Goal: Information Seeking & Learning: Learn about a topic

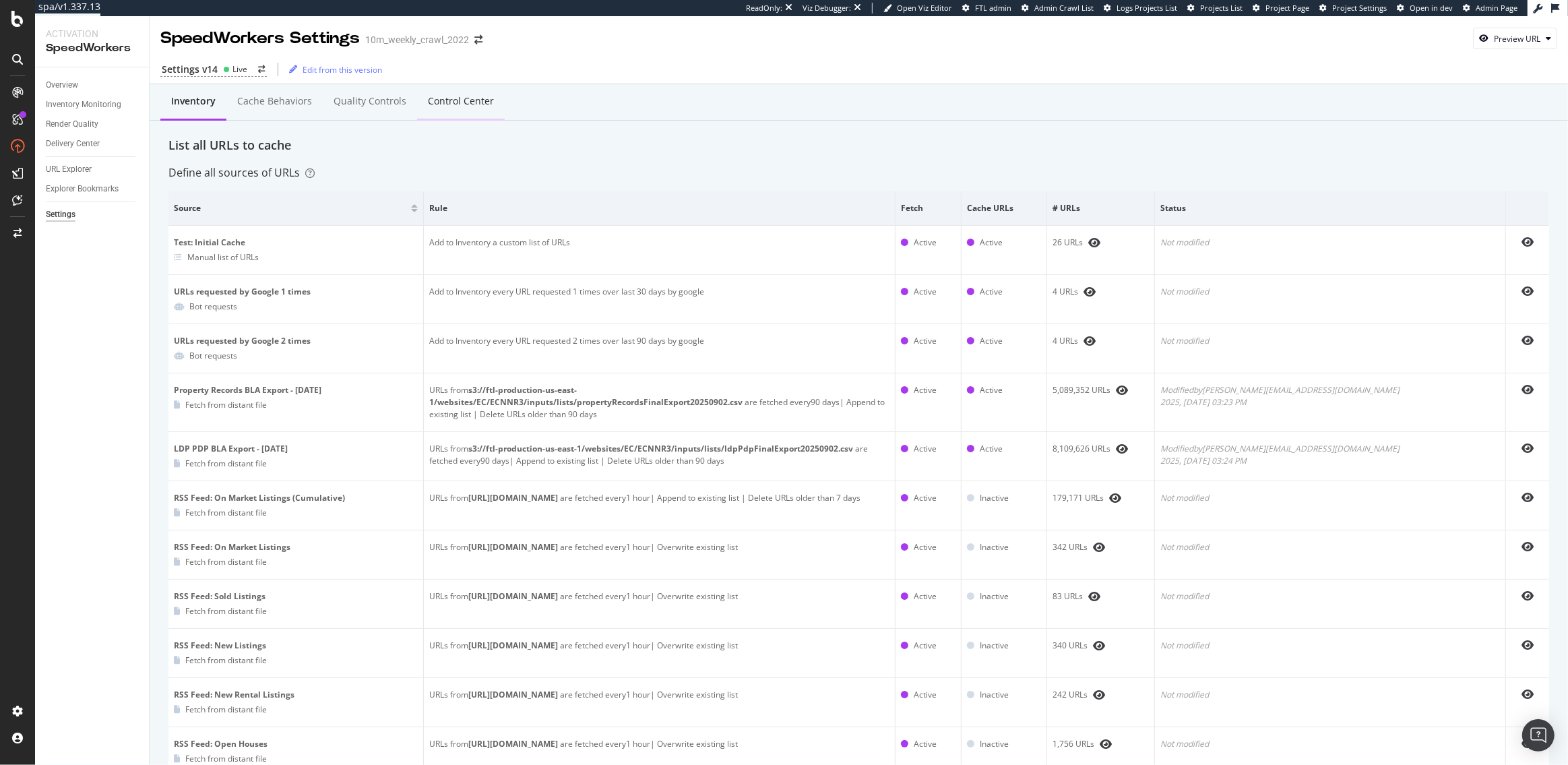
click at [447, 112] on div "Control Center" at bounding box center [461, 102] width 87 height 37
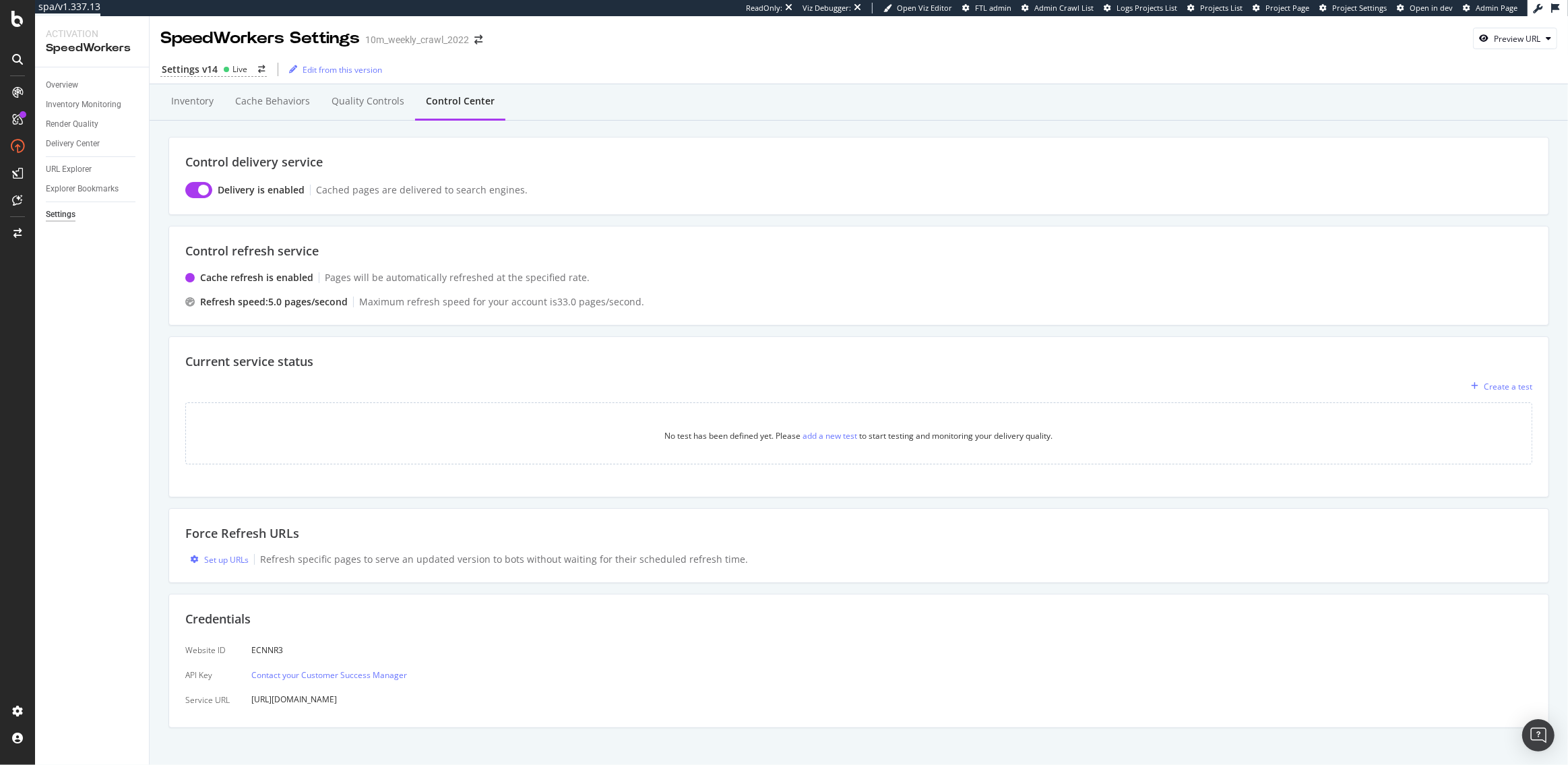
scroll to position [8, 0]
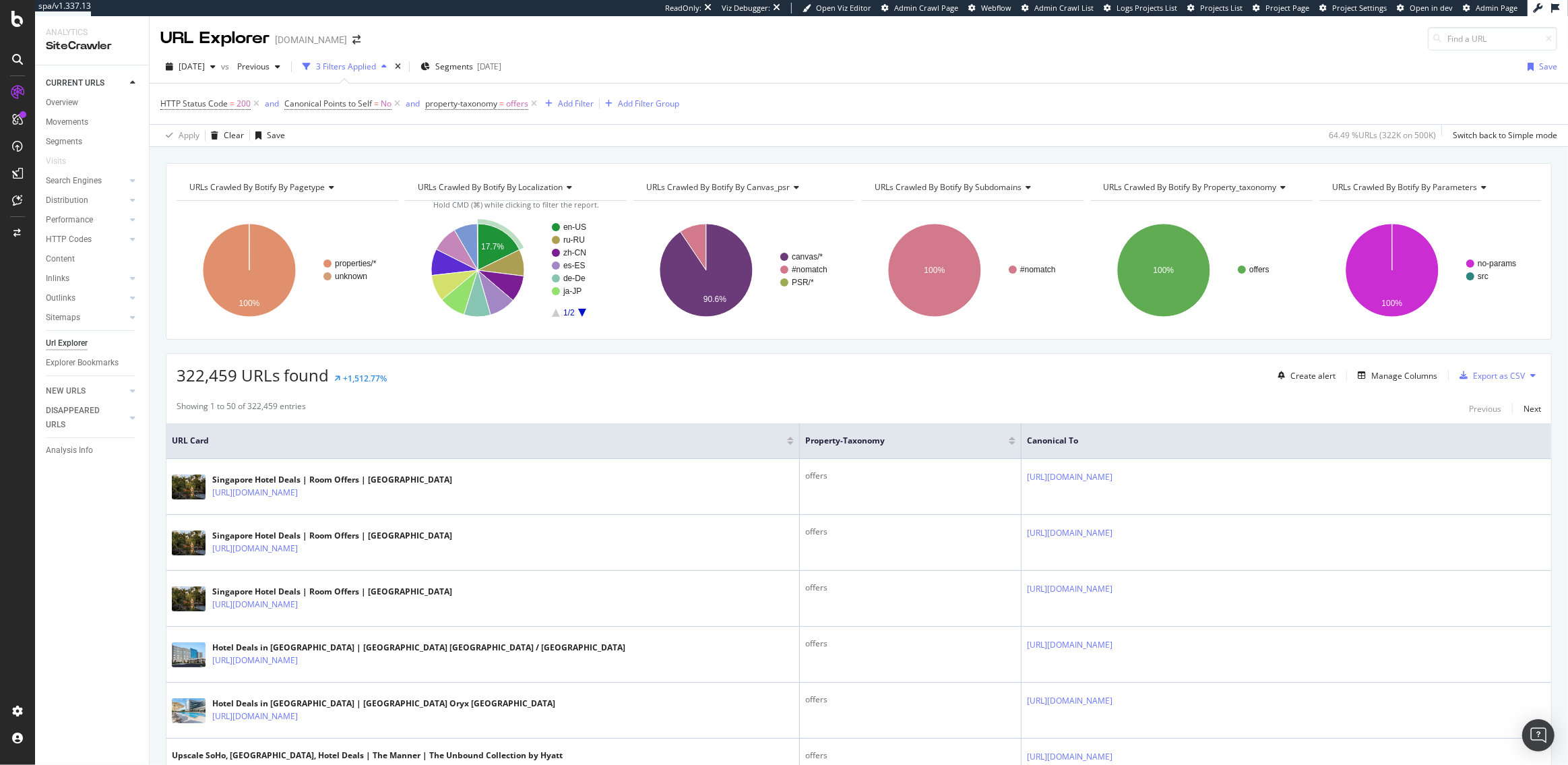
scroll to position [87, 0]
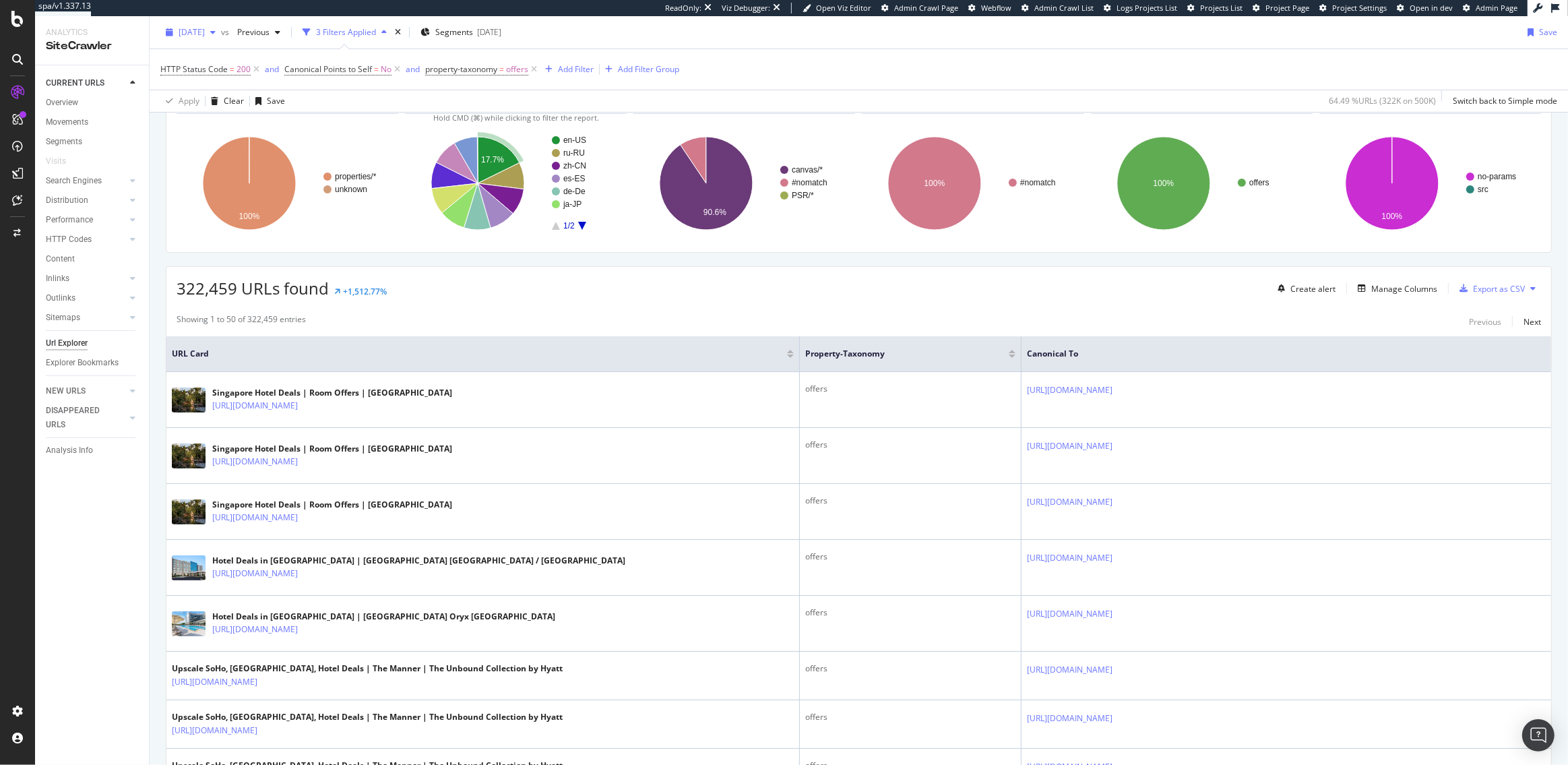
click at [202, 32] on span "2025 Aug. 26th" at bounding box center [192, 32] width 26 height 12
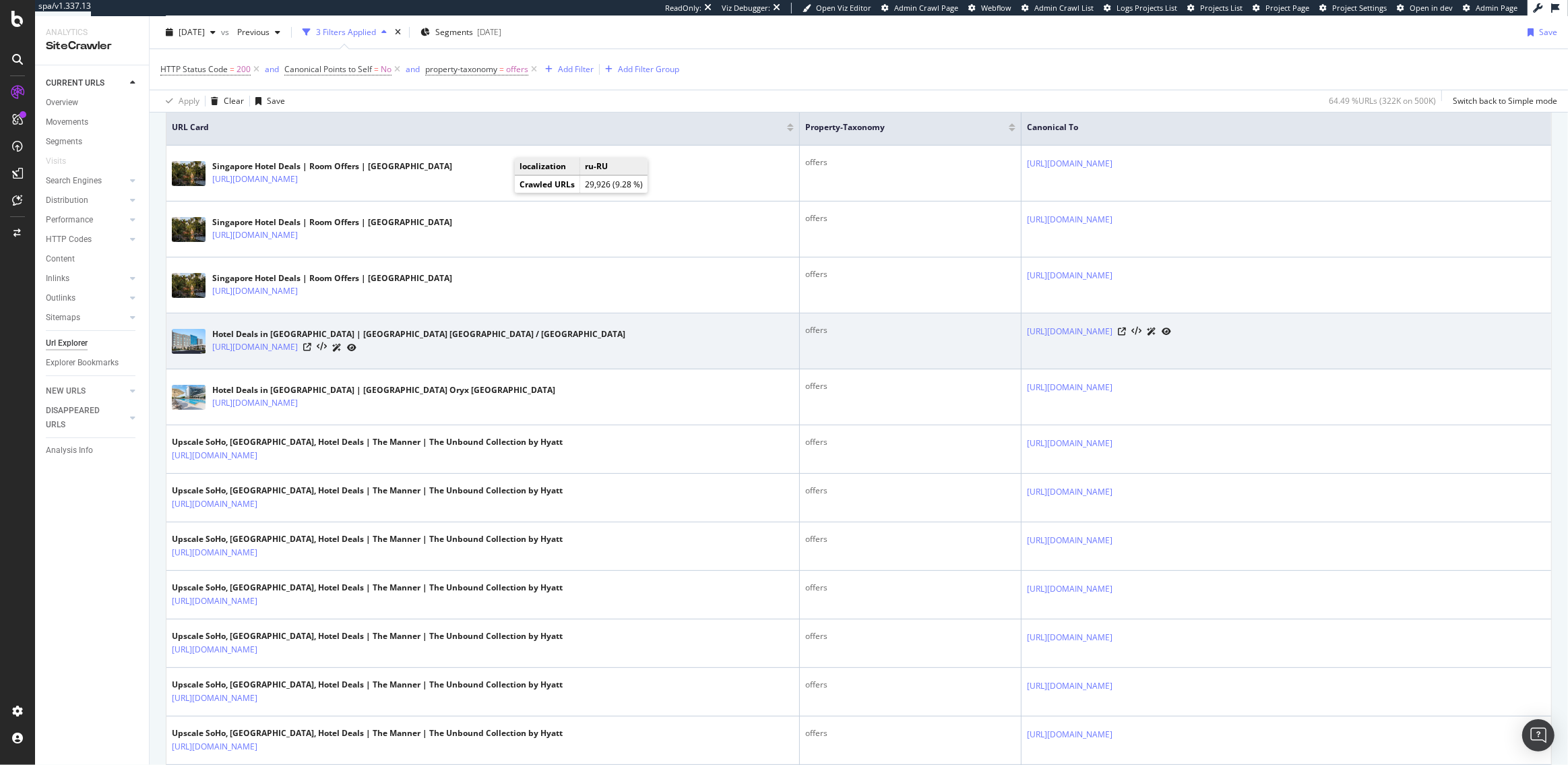
scroll to position [0, 0]
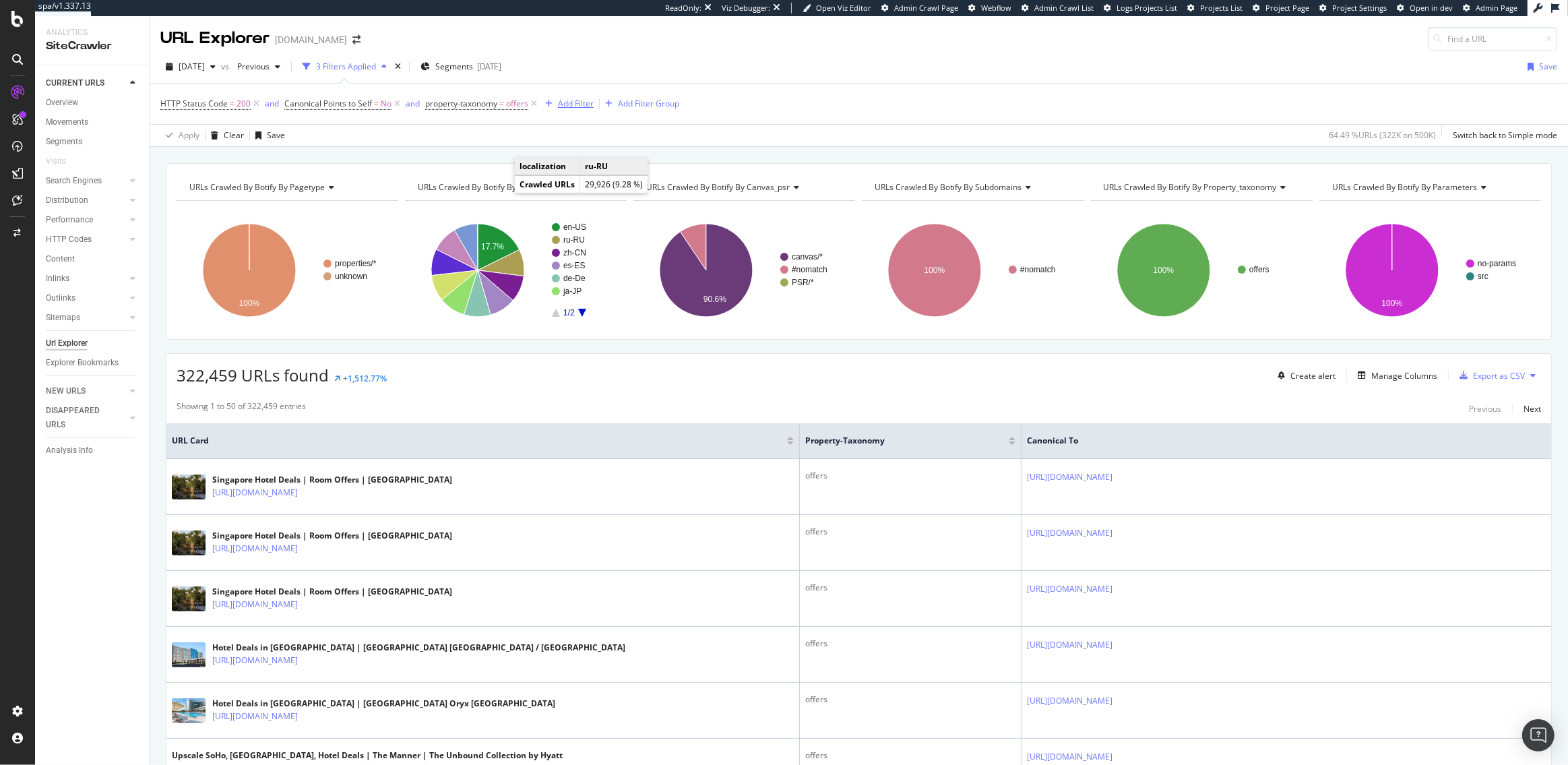
click at [577, 104] on div "Add Filter" at bounding box center [576, 103] width 36 height 12
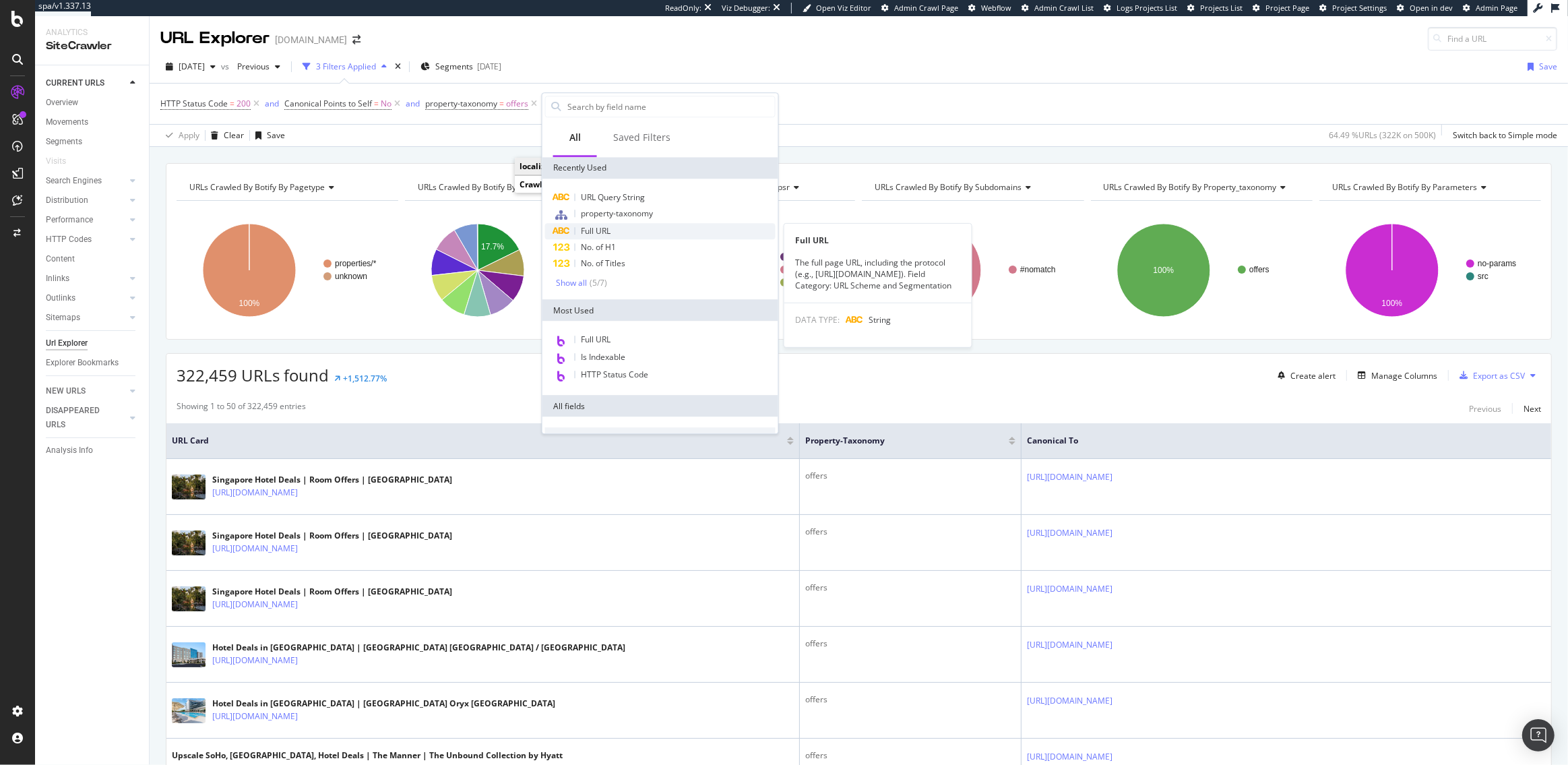
click at [597, 233] on span "Full URL" at bounding box center [595, 231] width 30 height 12
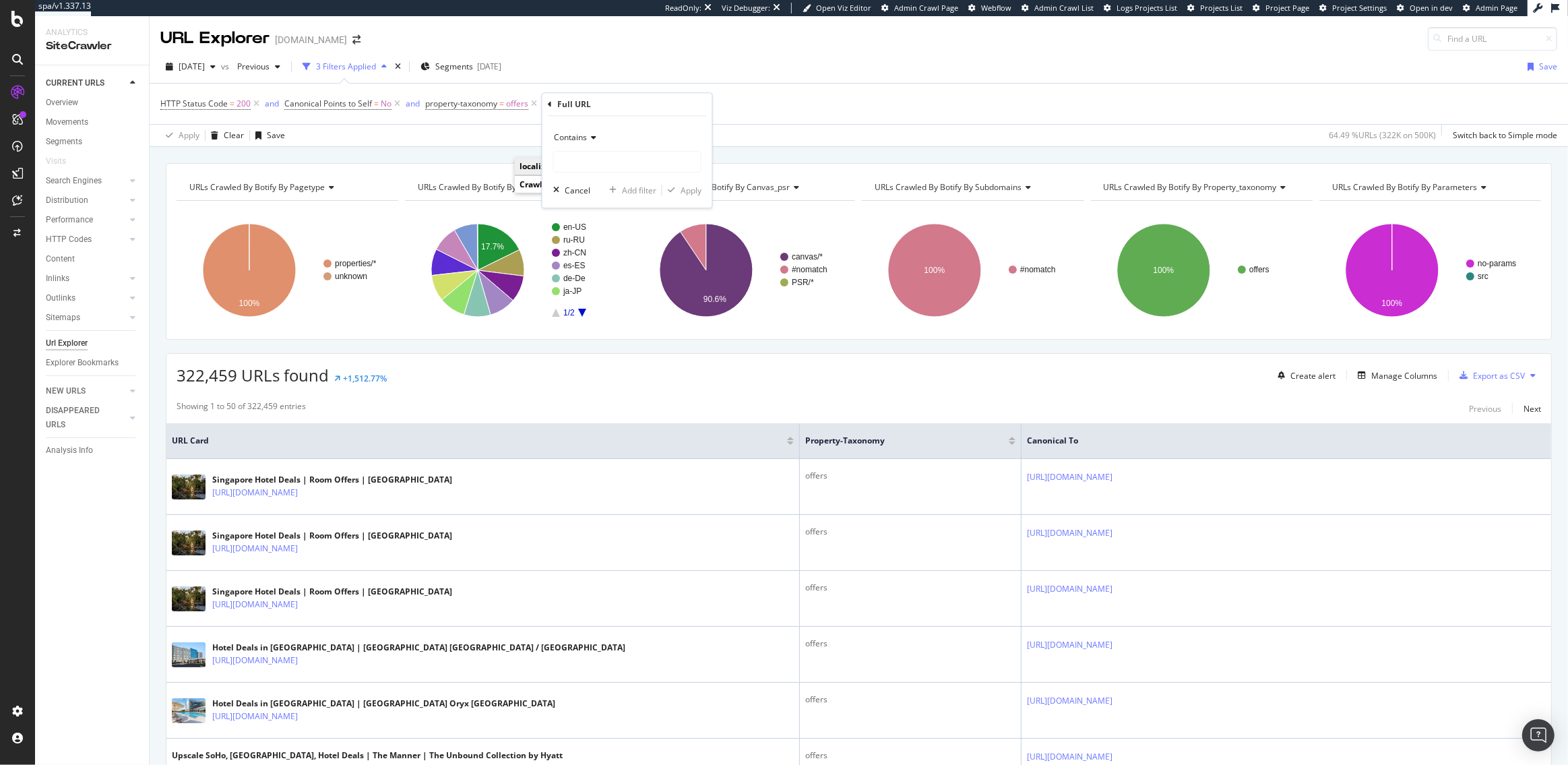
click at [580, 139] on span "Contains" at bounding box center [570, 137] width 33 height 12
click at [591, 283] on span "Doesn't contain" at bounding box center [589, 288] width 59 height 12
click at [586, 157] on input "text" at bounding box center [627, 161] width 147 height 21
type input "shaal"
click at [695, 193] on div "Apply" at bounding box center [691, 190] width 21 height 12
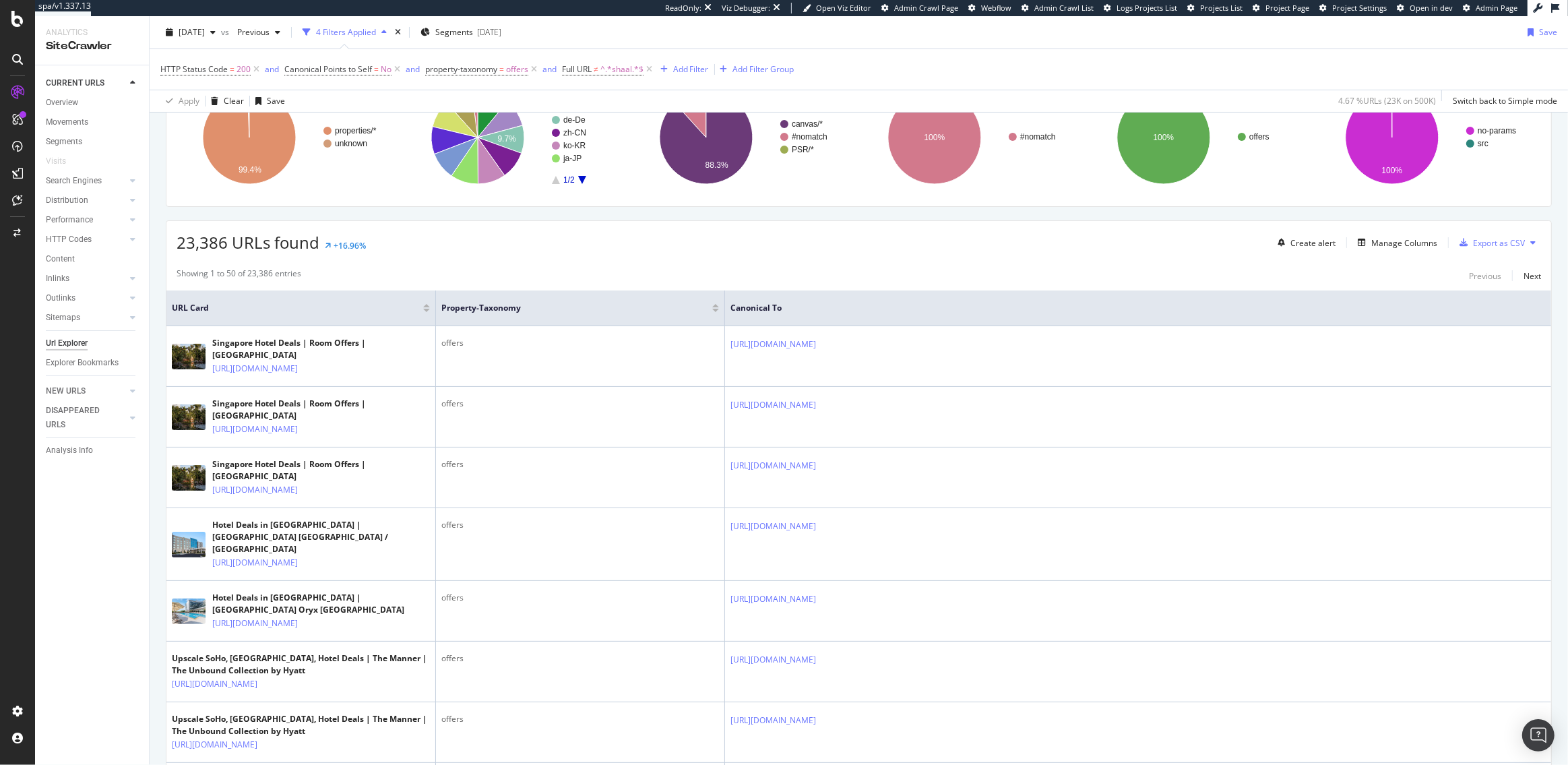
scroll to position [139, 0]
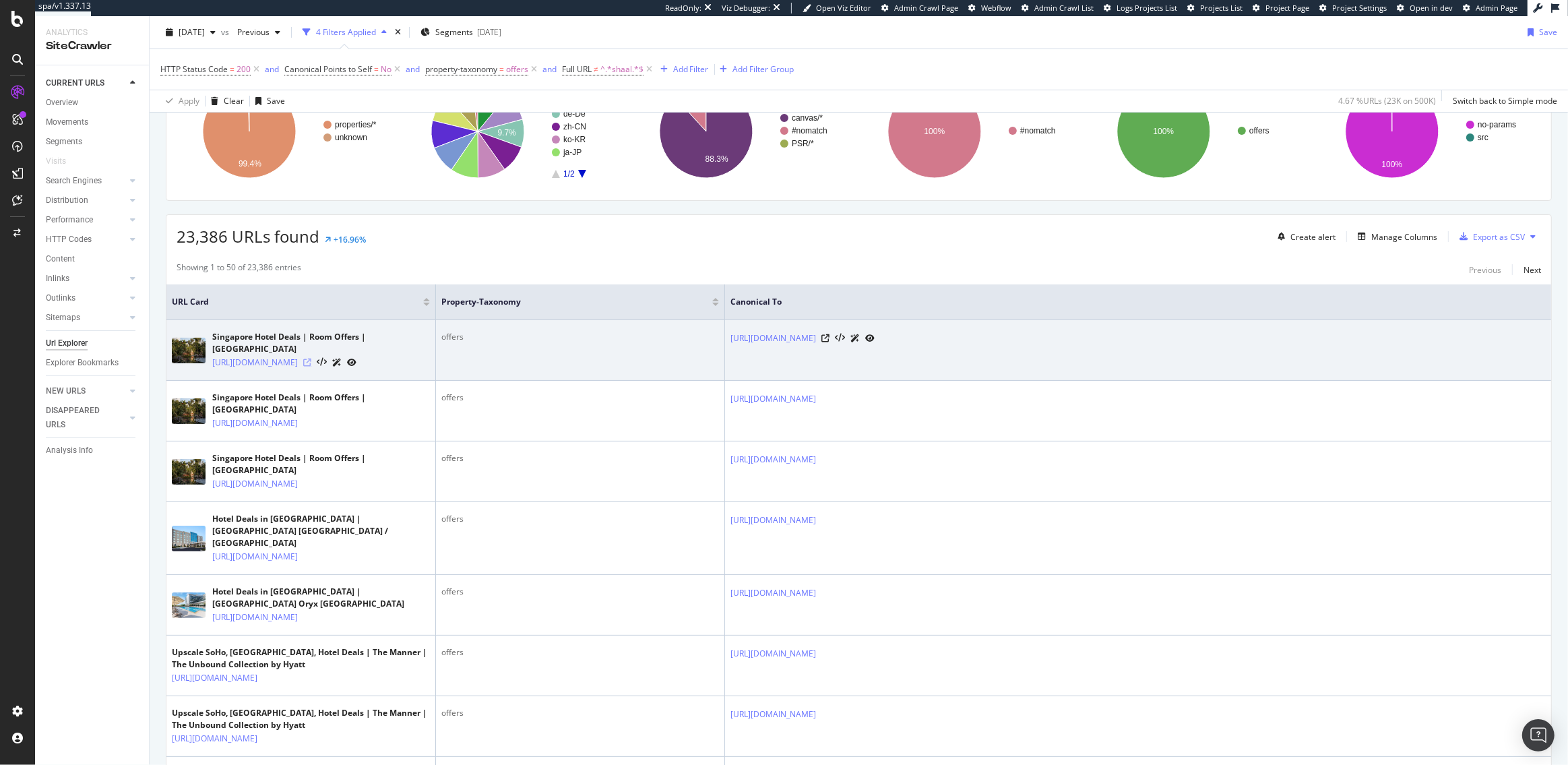
click at [311, 367] on icon at bounding box center [308, 362] width 8 height 8
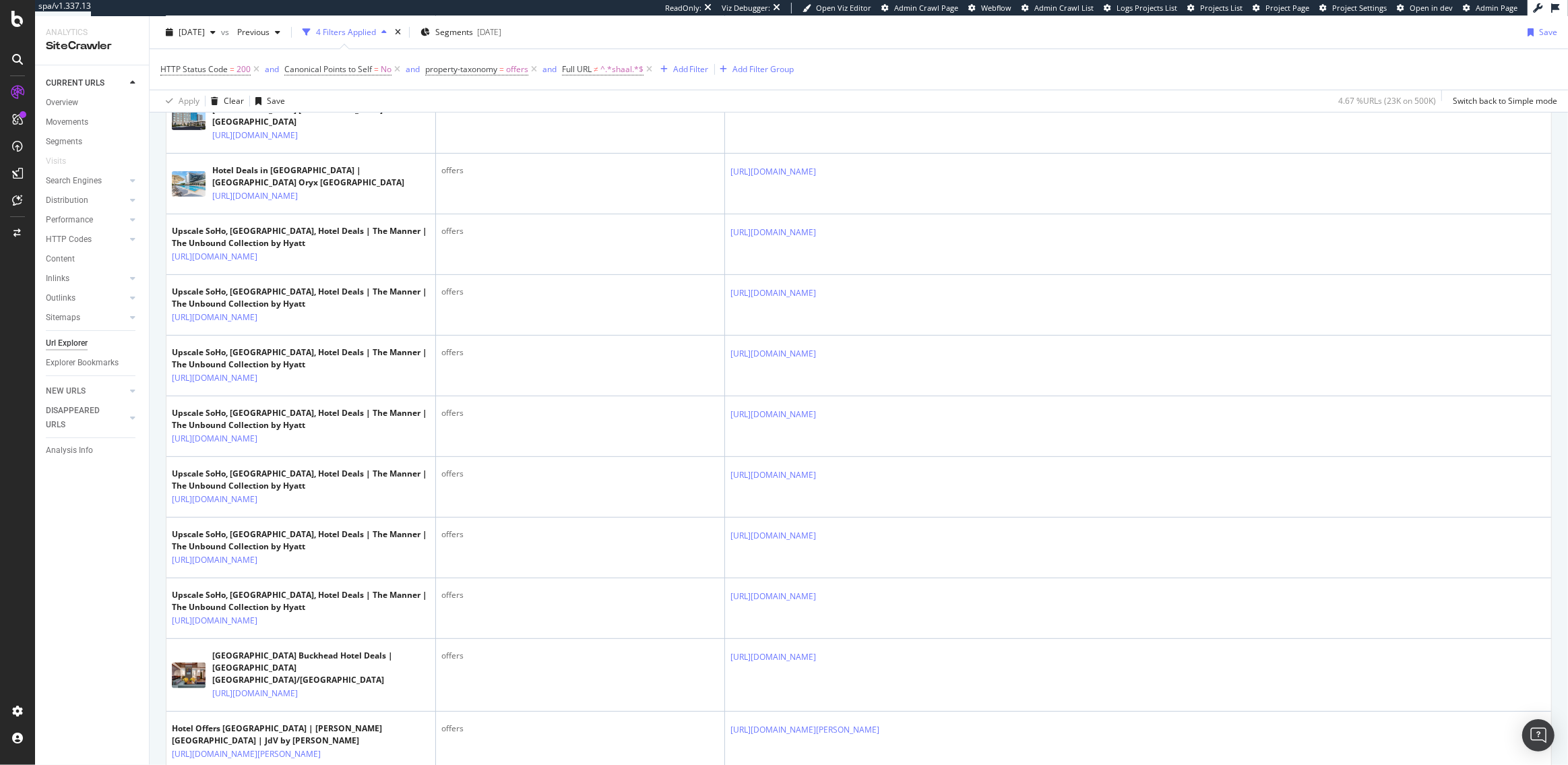
scroll to position [604, 0]
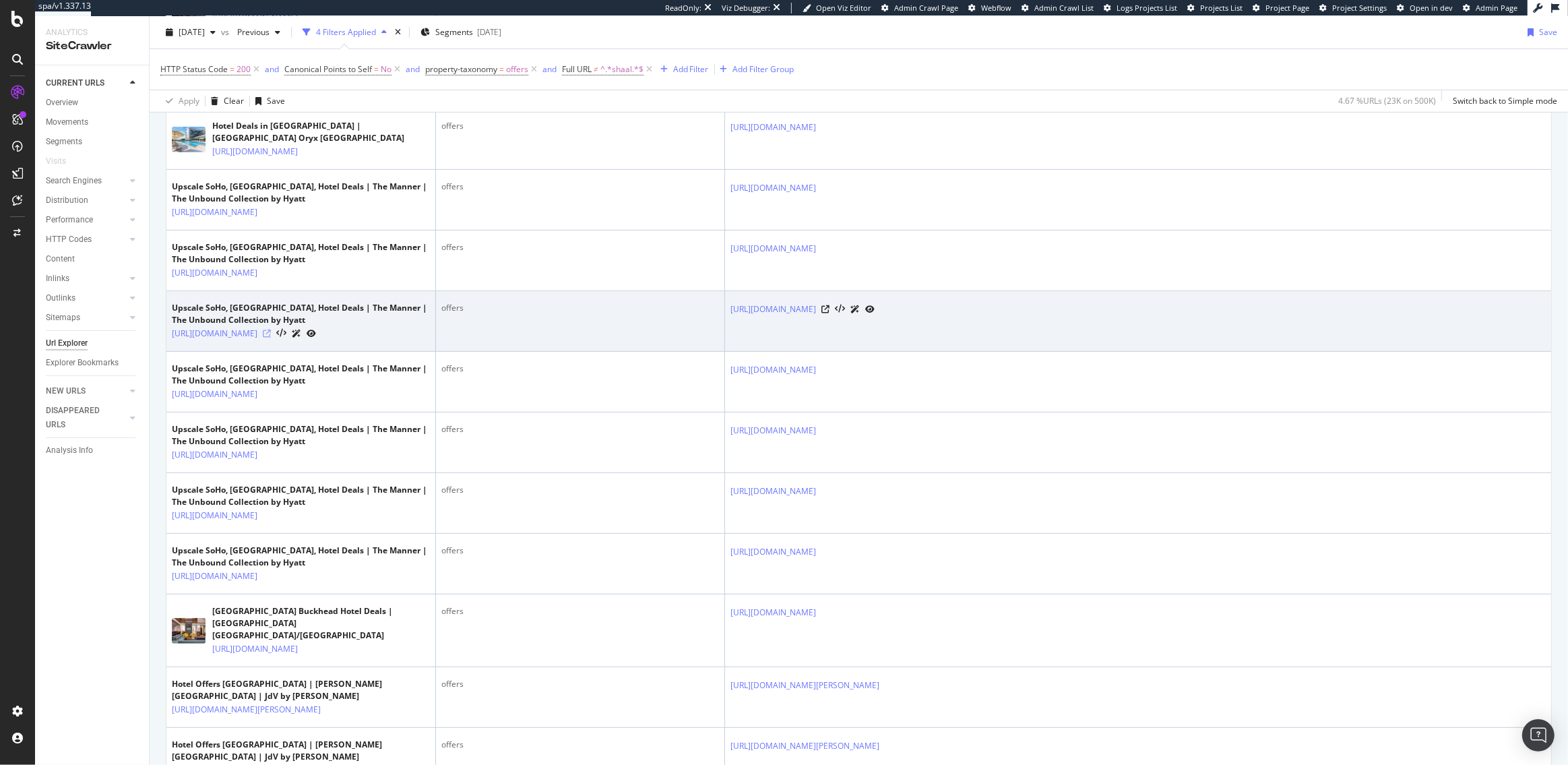
click at [271, 337] on icon at bounding box center [267, 333] width 8 height 8
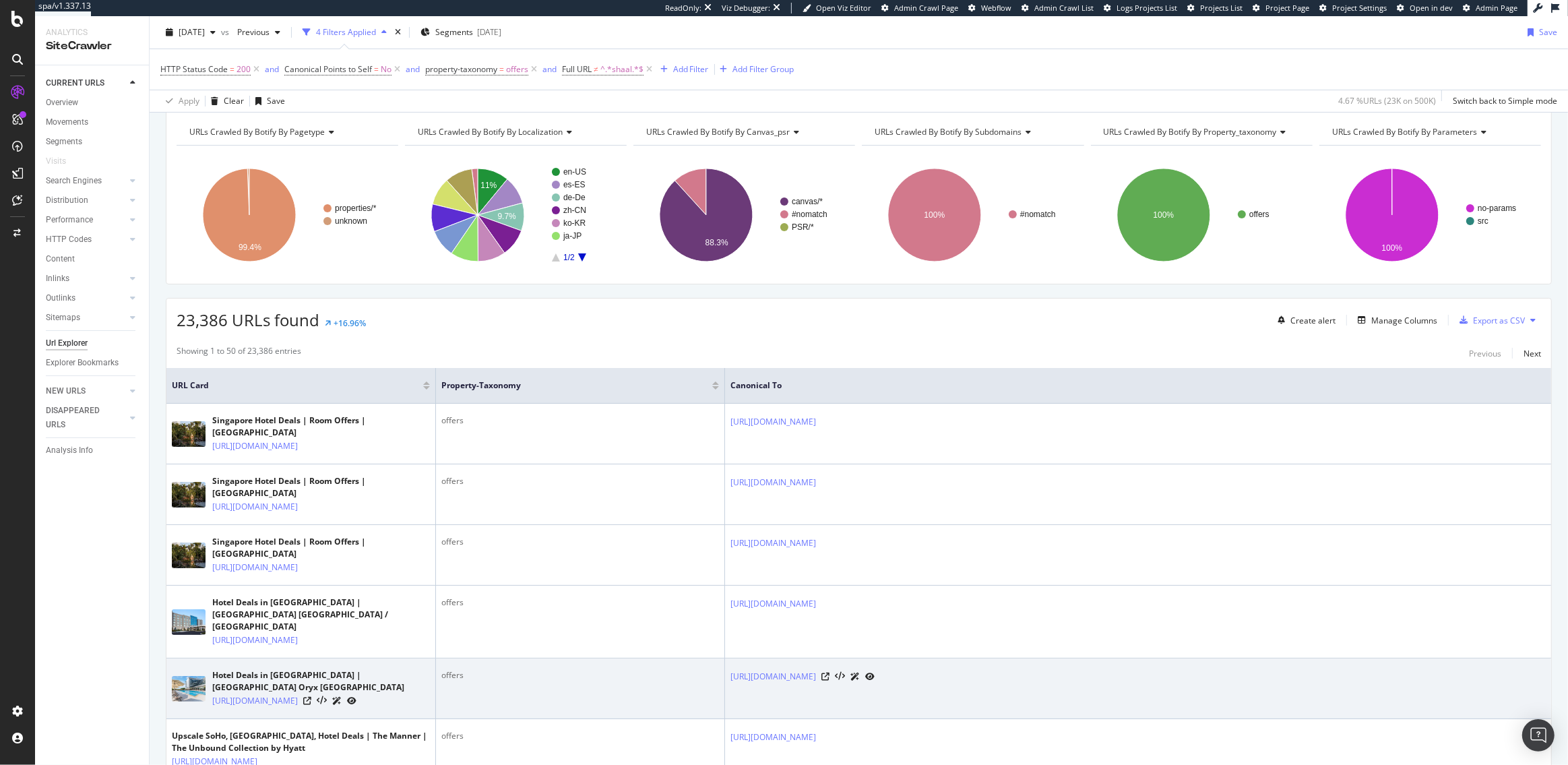
scroll to position [0, 0]
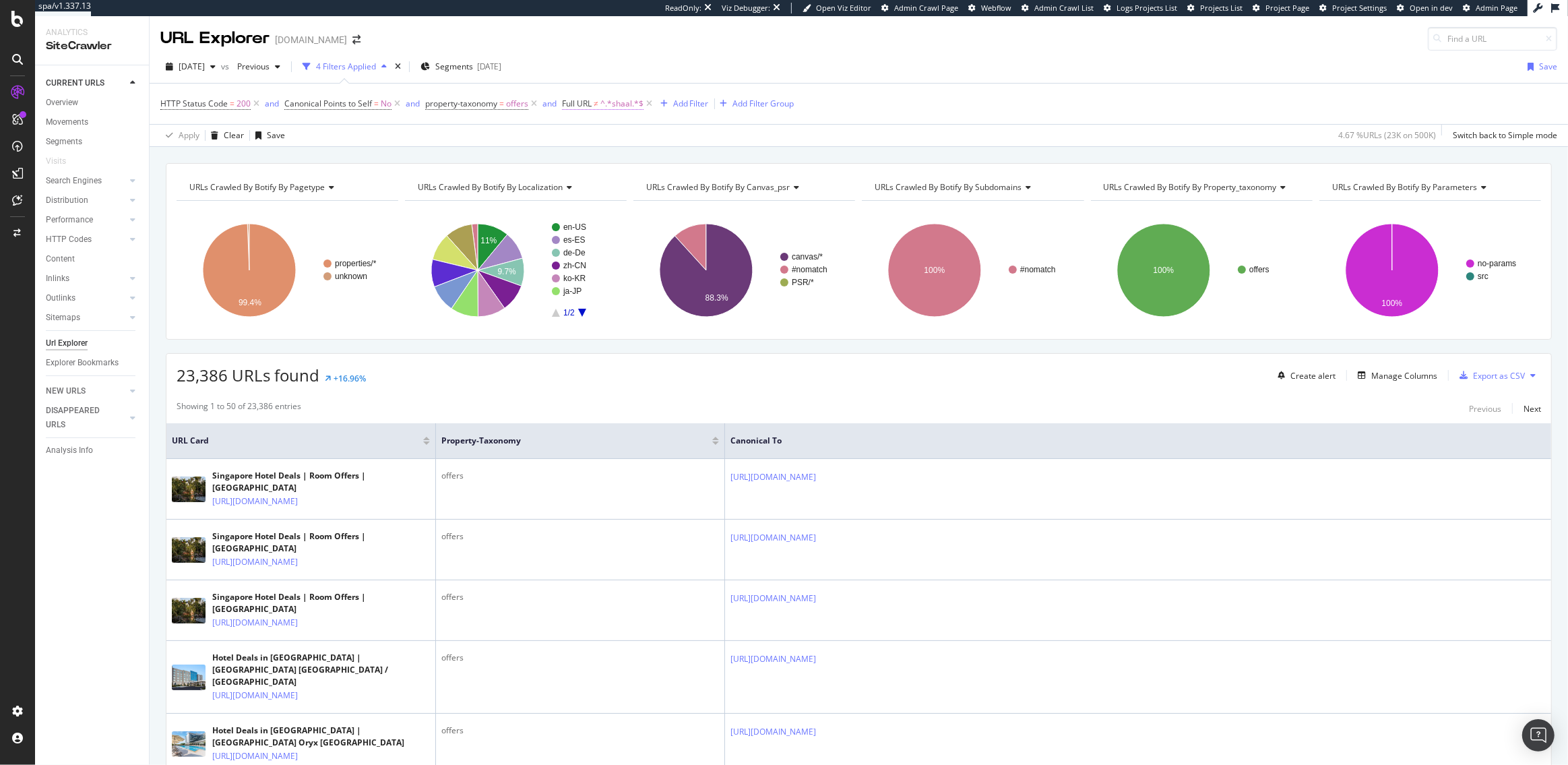
click at [601, 98] on span "Full URL ≠ ^.*shaal.*$" at bounding box center [603, 104] width 82 height 12
click at [607, 136] on span "Doesn't contain" at bounding box center [604, 135] width 59 height 12
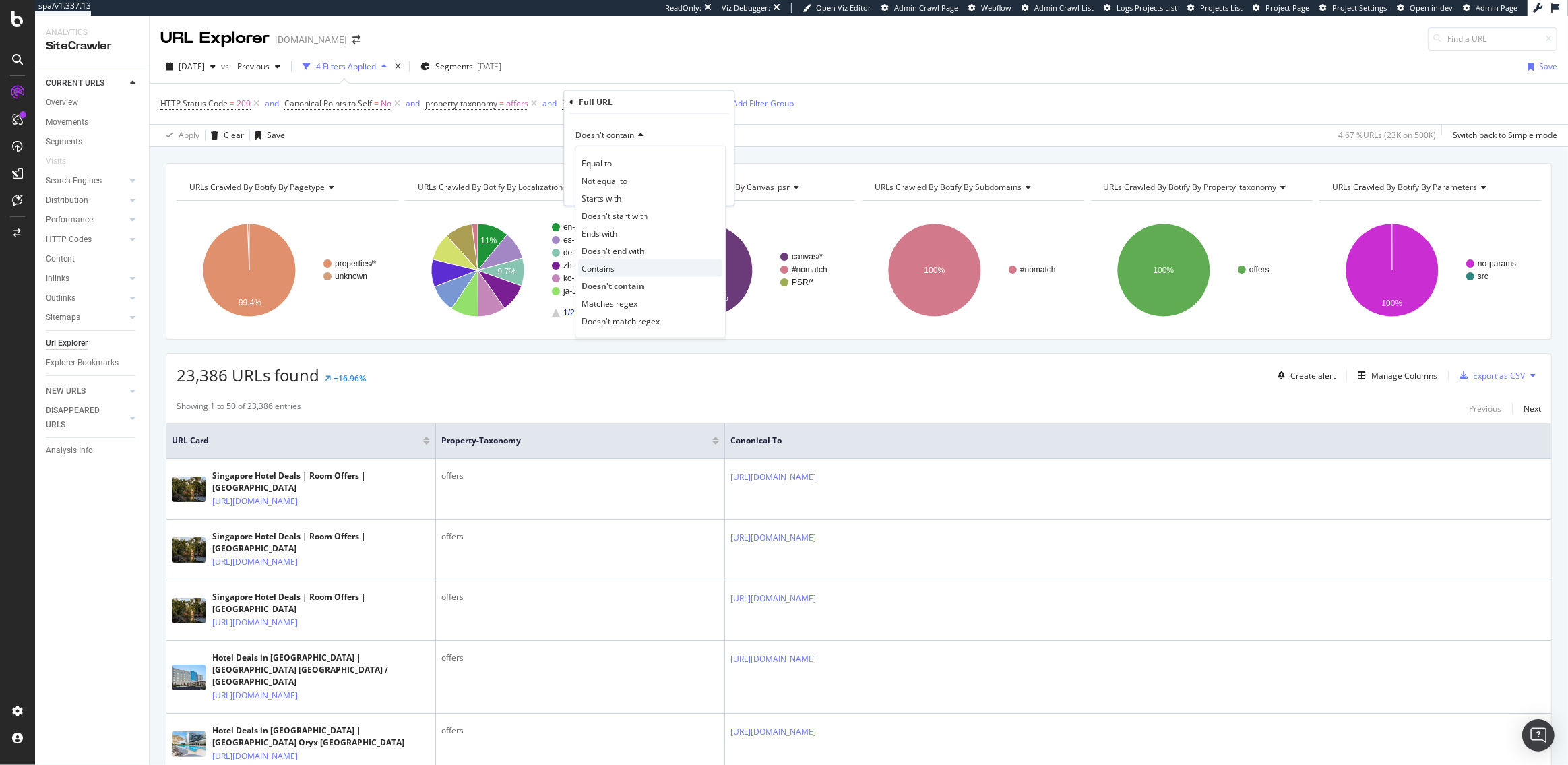
click at [616, 270] on div "Contains" at bounding box center [650, 267] width 144 height 17
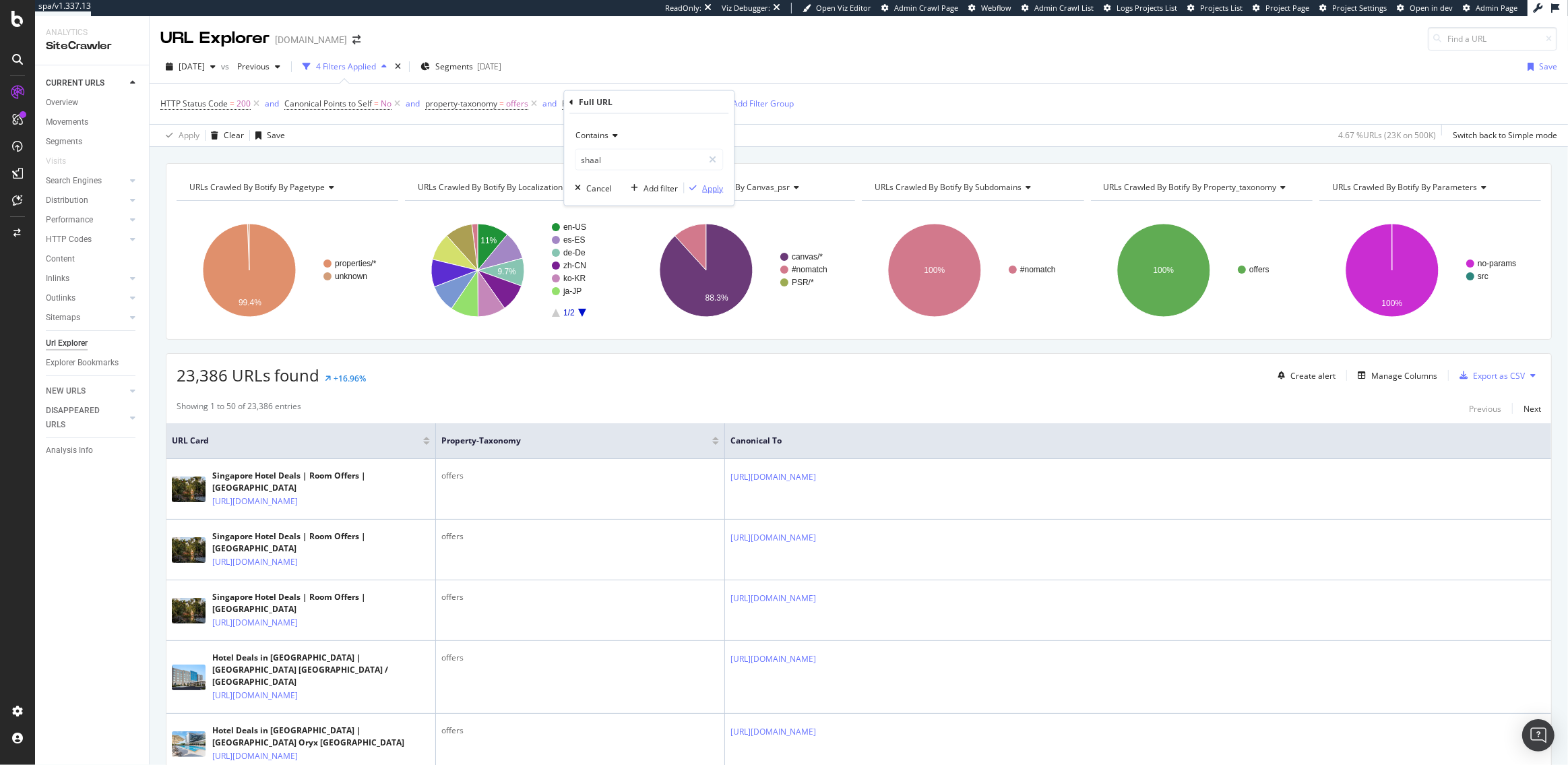
click at [719, 188] on div "Apply" at bounding box center [712, 188] width 21 height 12
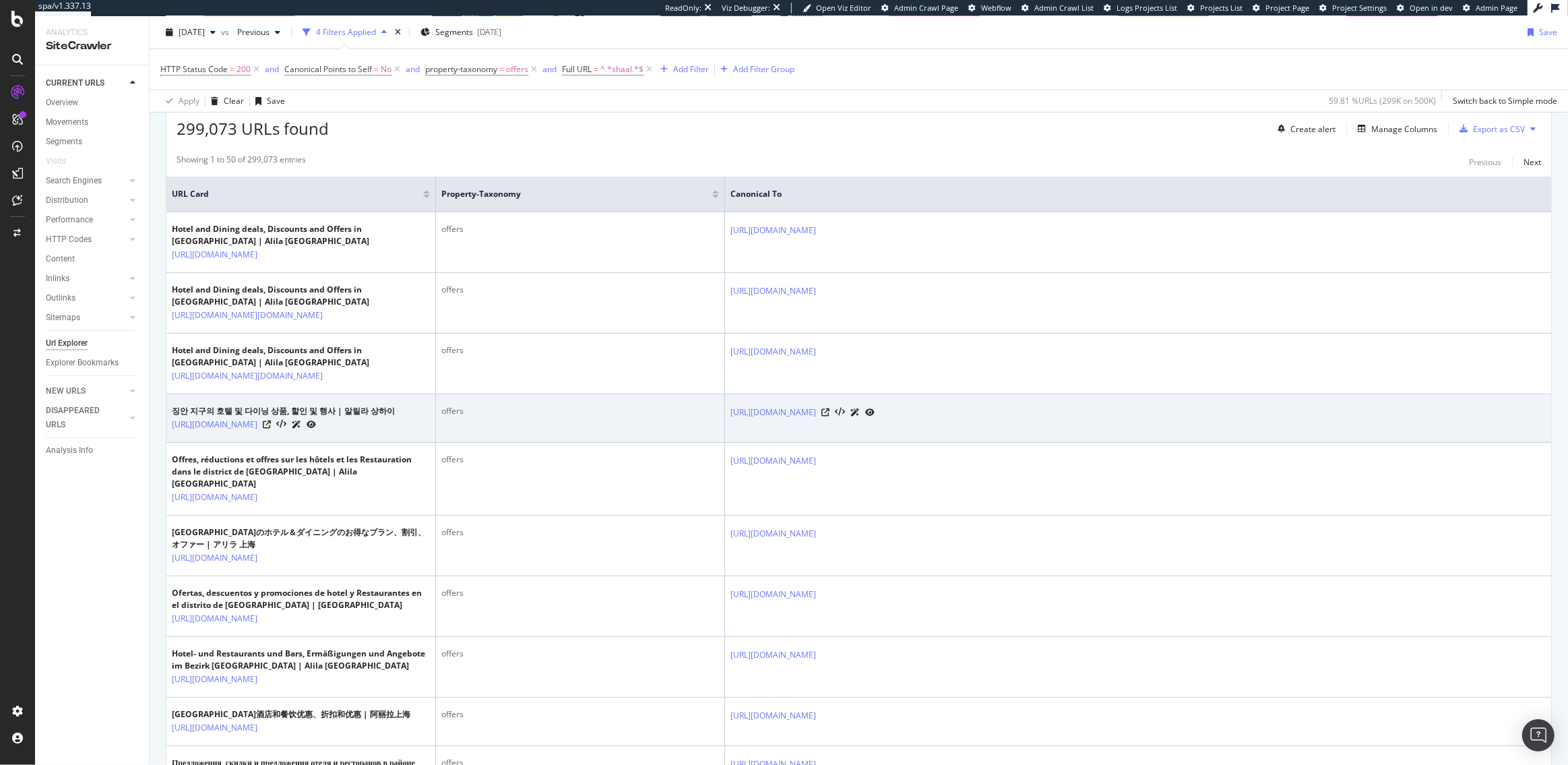
scroll to position [85, 0]
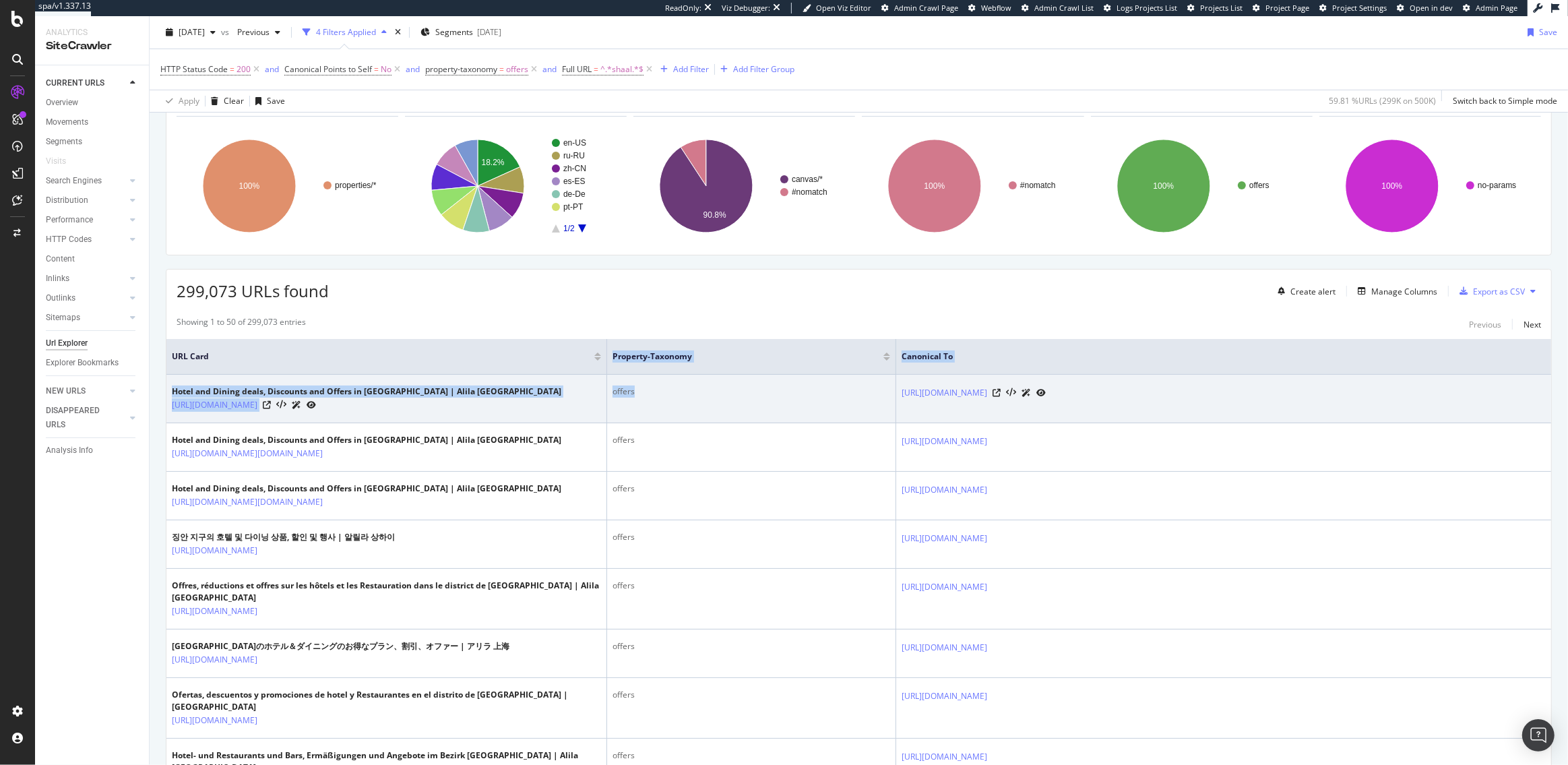
drag, startPoint x: 432, startPoint y: 370, endPoint x: 737, endPoint y: 390, distance: 305.7
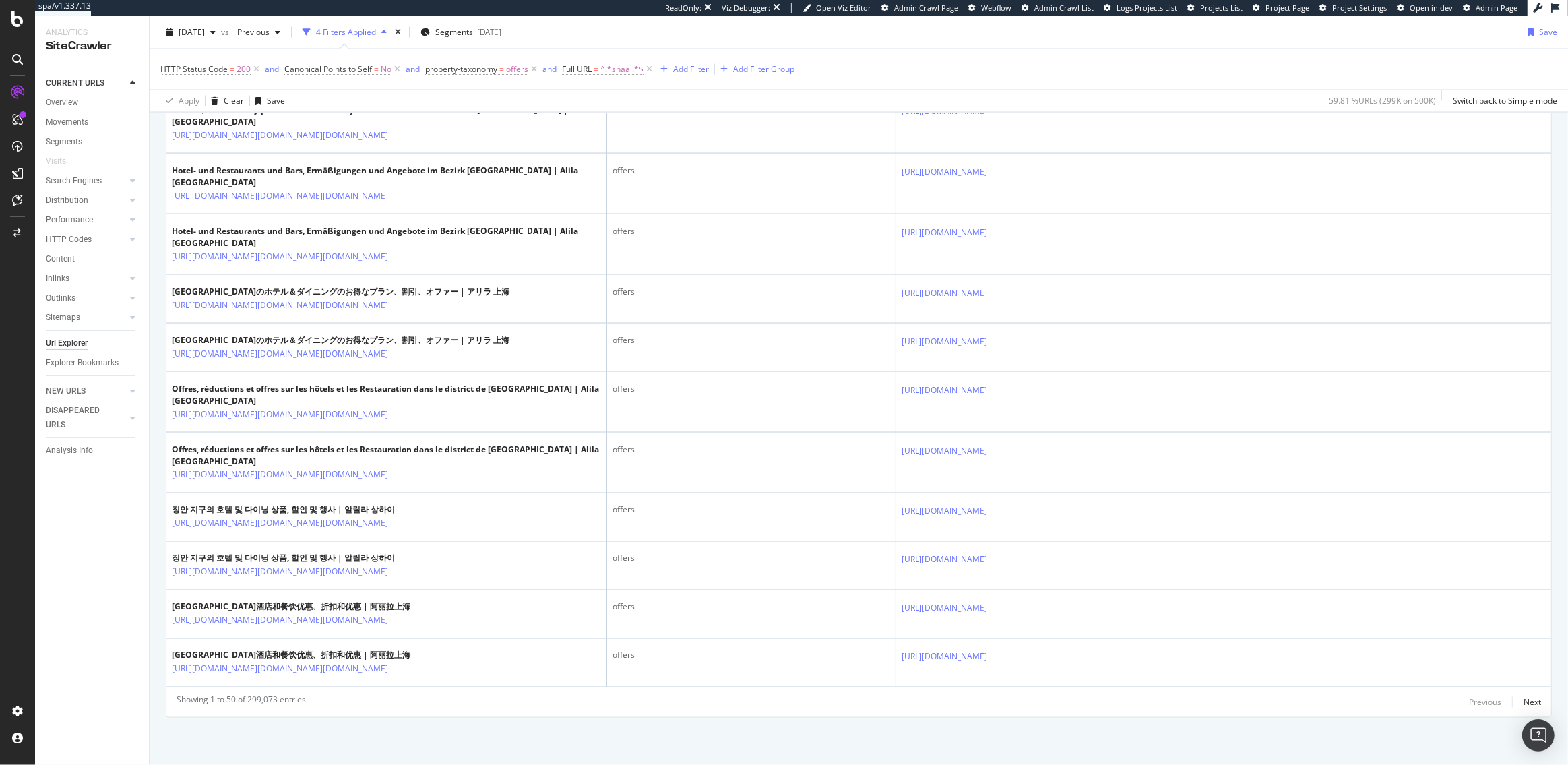
scroll to position [2547, 0]
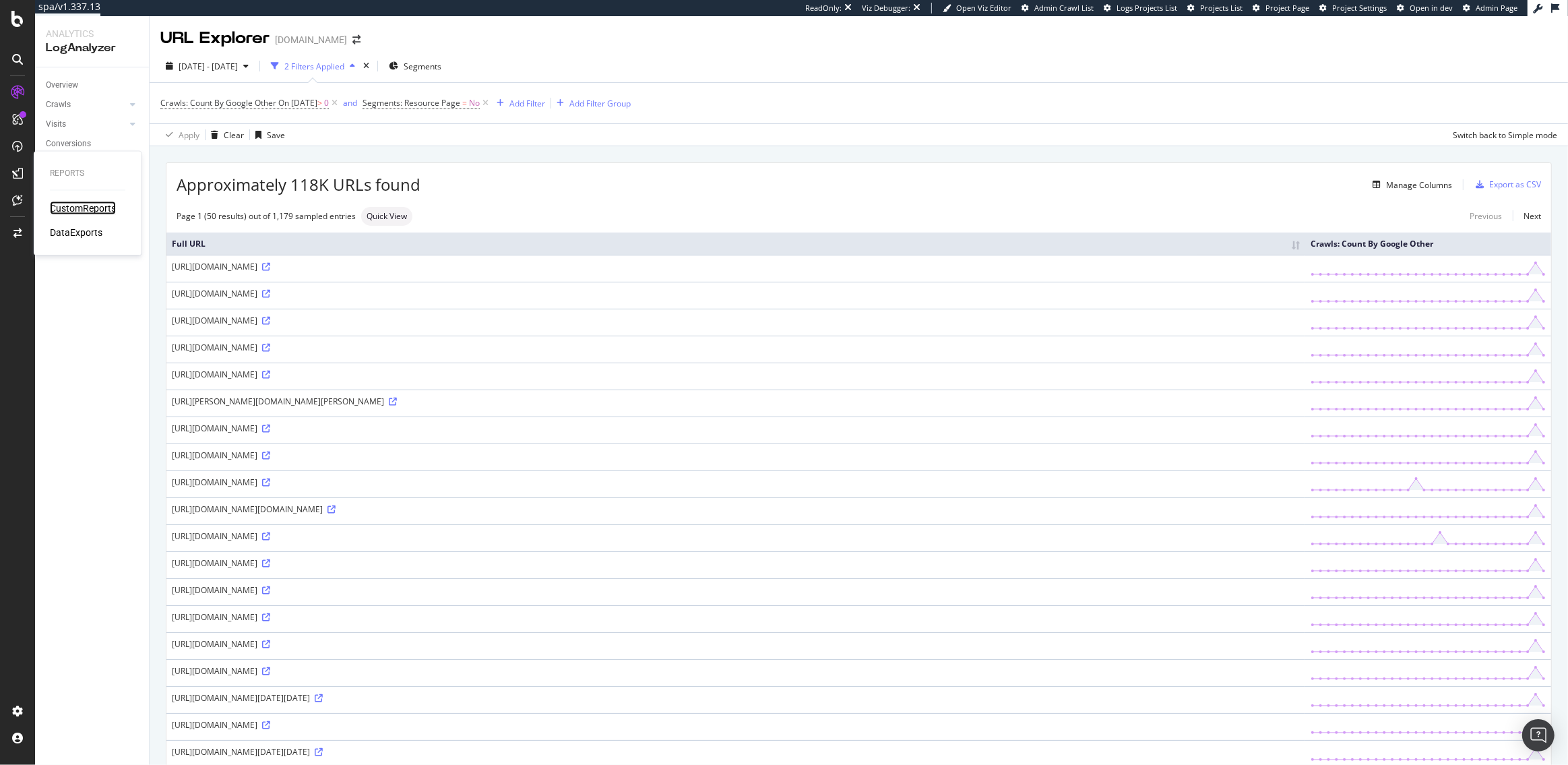
click at [85, 207] on div "CustomReports" at bounding box center [82, 208] width 66 height 13
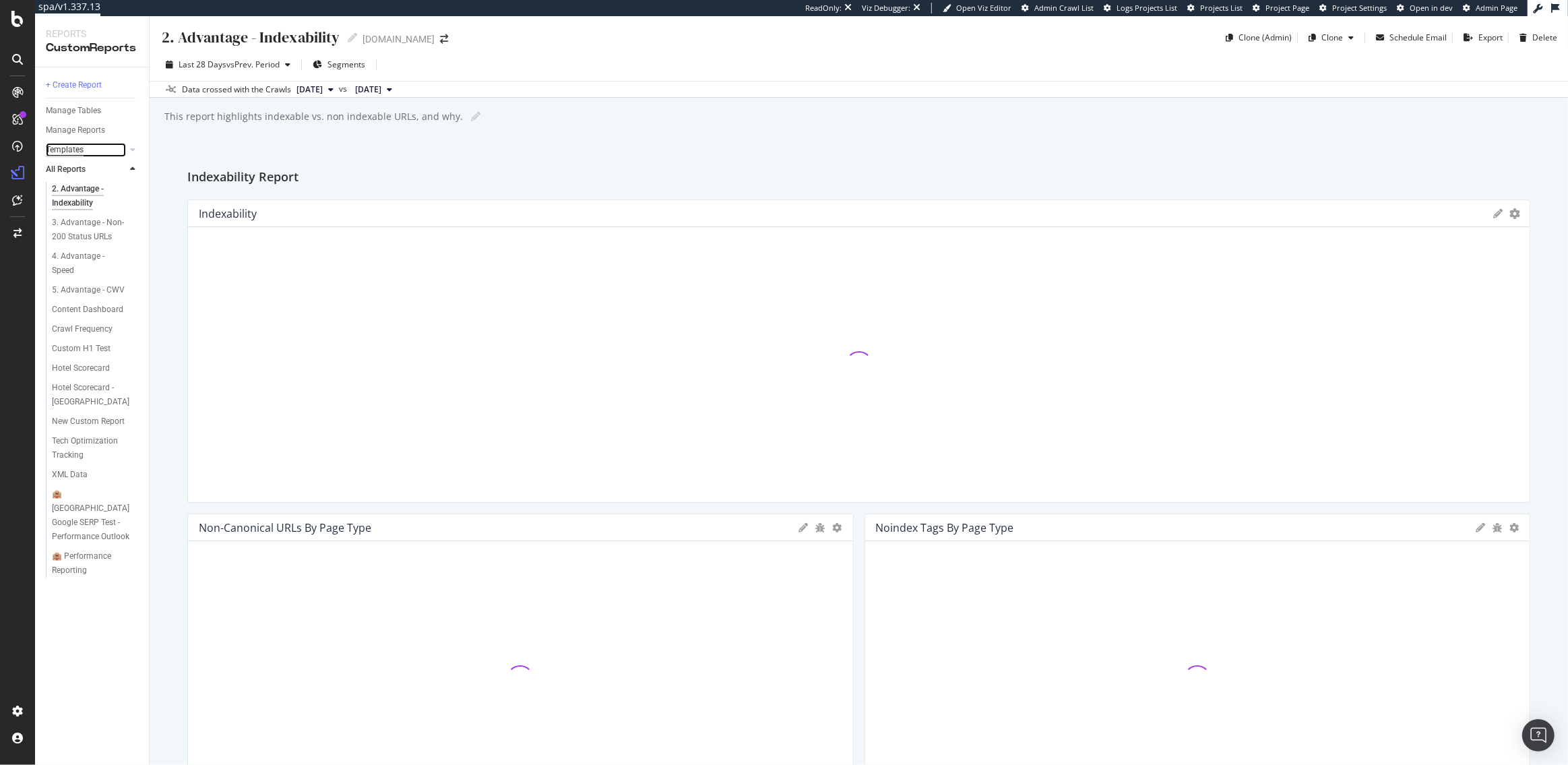
click at [63, 143] on div "Templates" at bounding box center [64, 150] width 37 height 14
